Goal: Check status: Check status

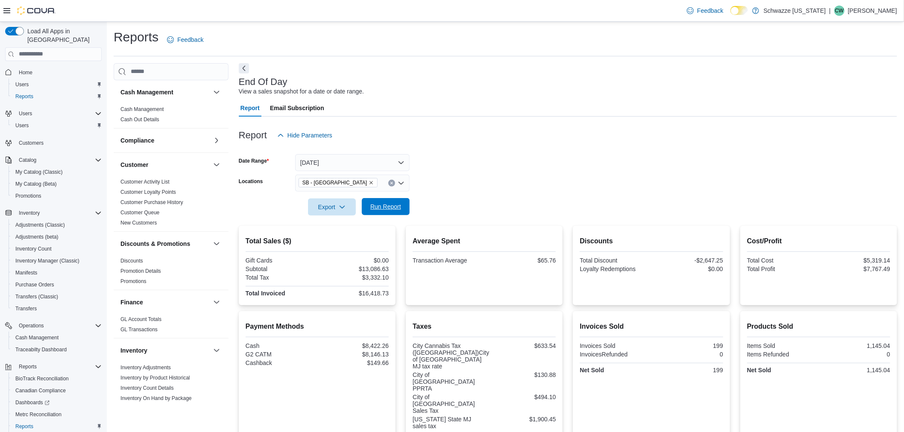
click at [381, 211] on span "Run Report" at bounding box center [385, 206] width 31 height 9
click at [393, 210] on span "Run Report" at bounding box center [385, 206] width 31 height 9
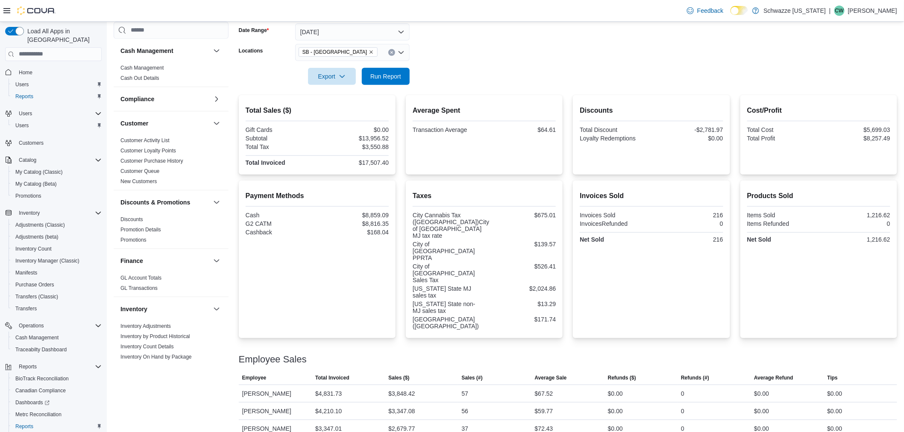
scroll to position [174, 0]
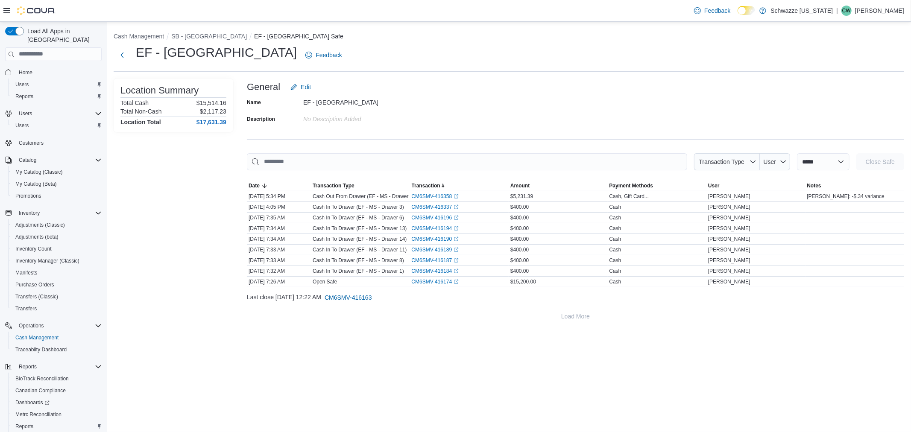
scroll to position [35, 0]
